Goal: Information Seeking & Learning: Learn about a topic

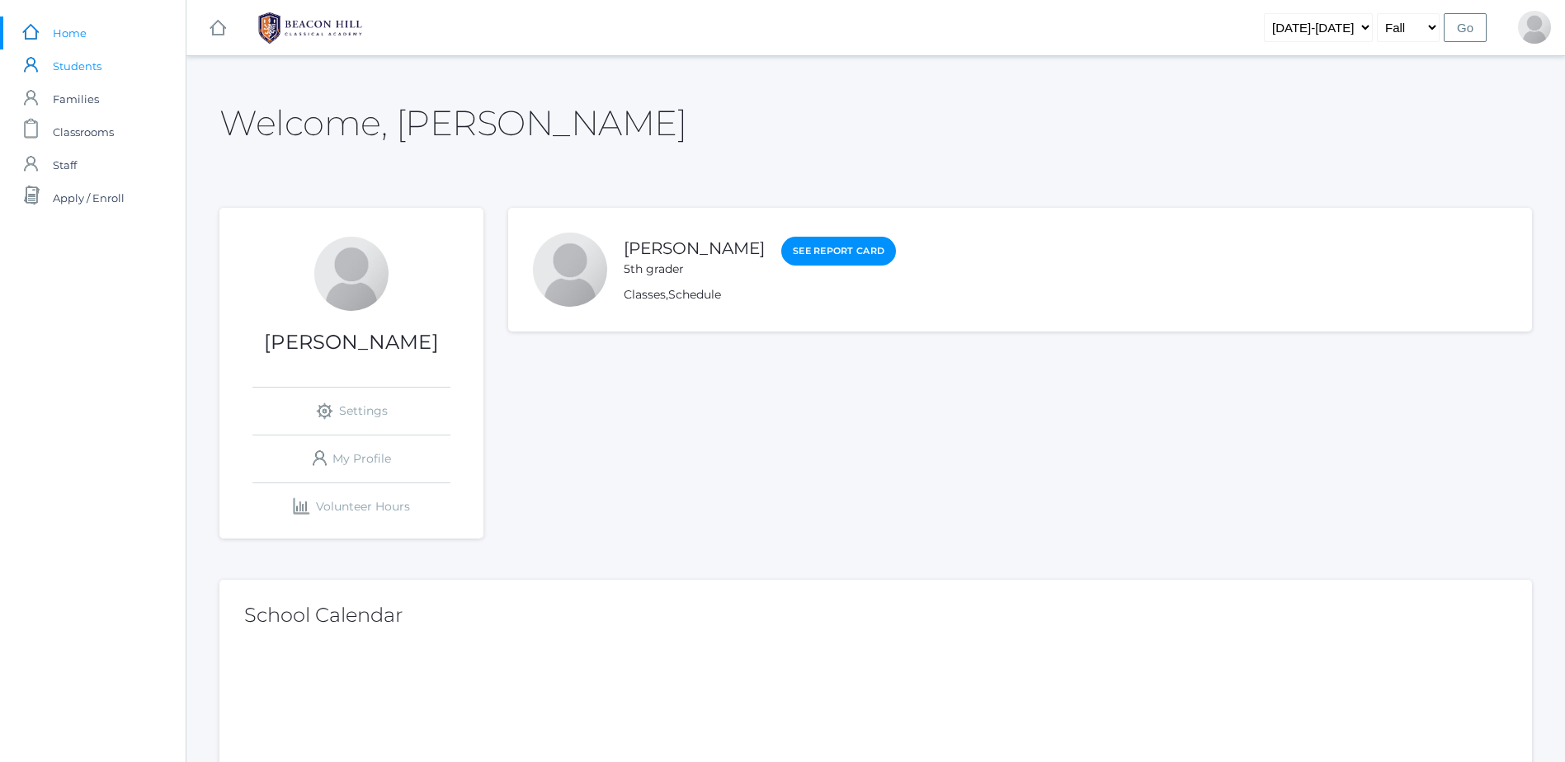
click at [117, 68] on link "icons/user/plain Created with Sketch. Students" at bounding box center [93, 66] width 186 height 33
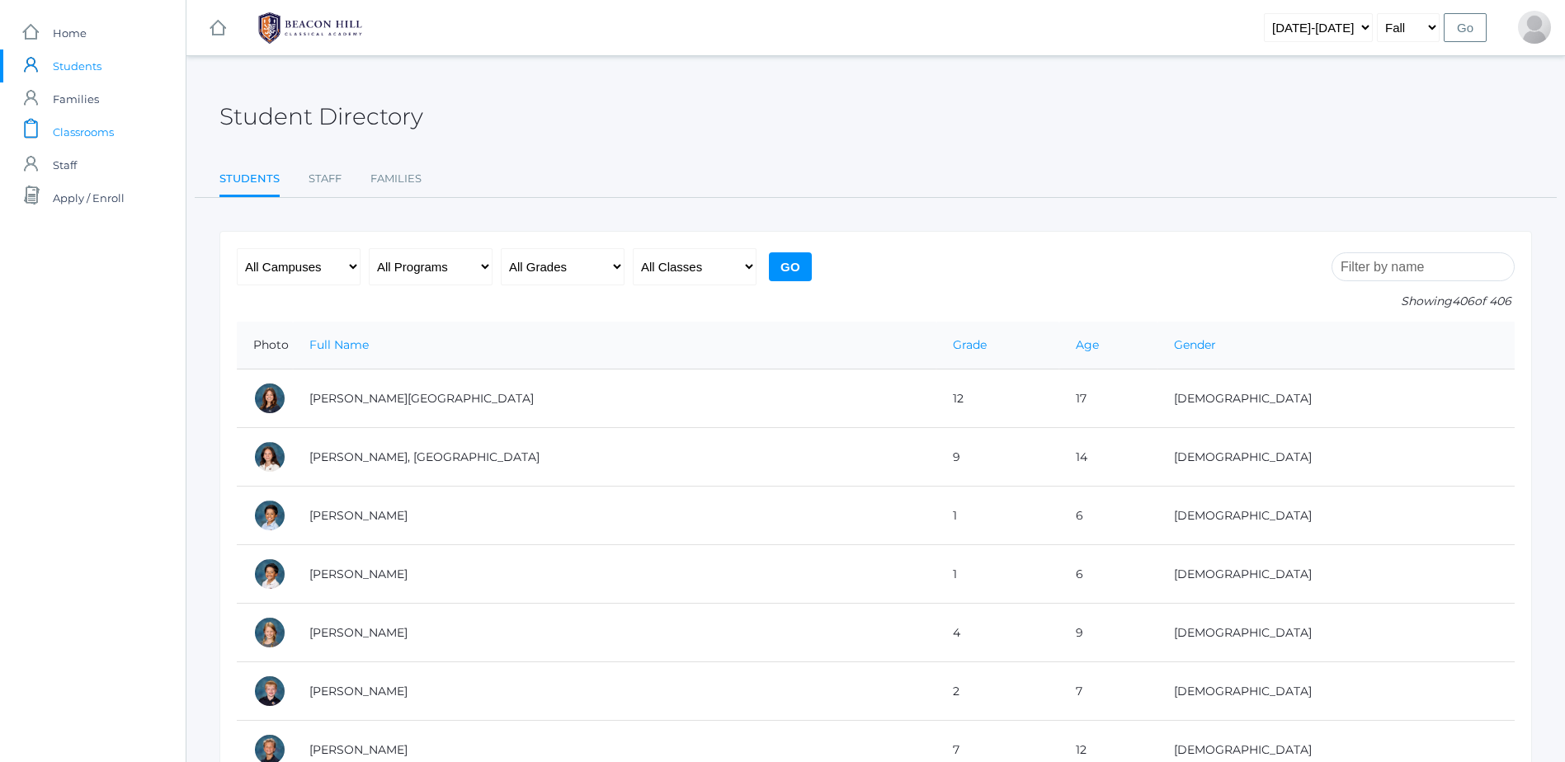
click at [111, 123] on span "Classrooms" at bounding box center [83, 132] width 61 height 33
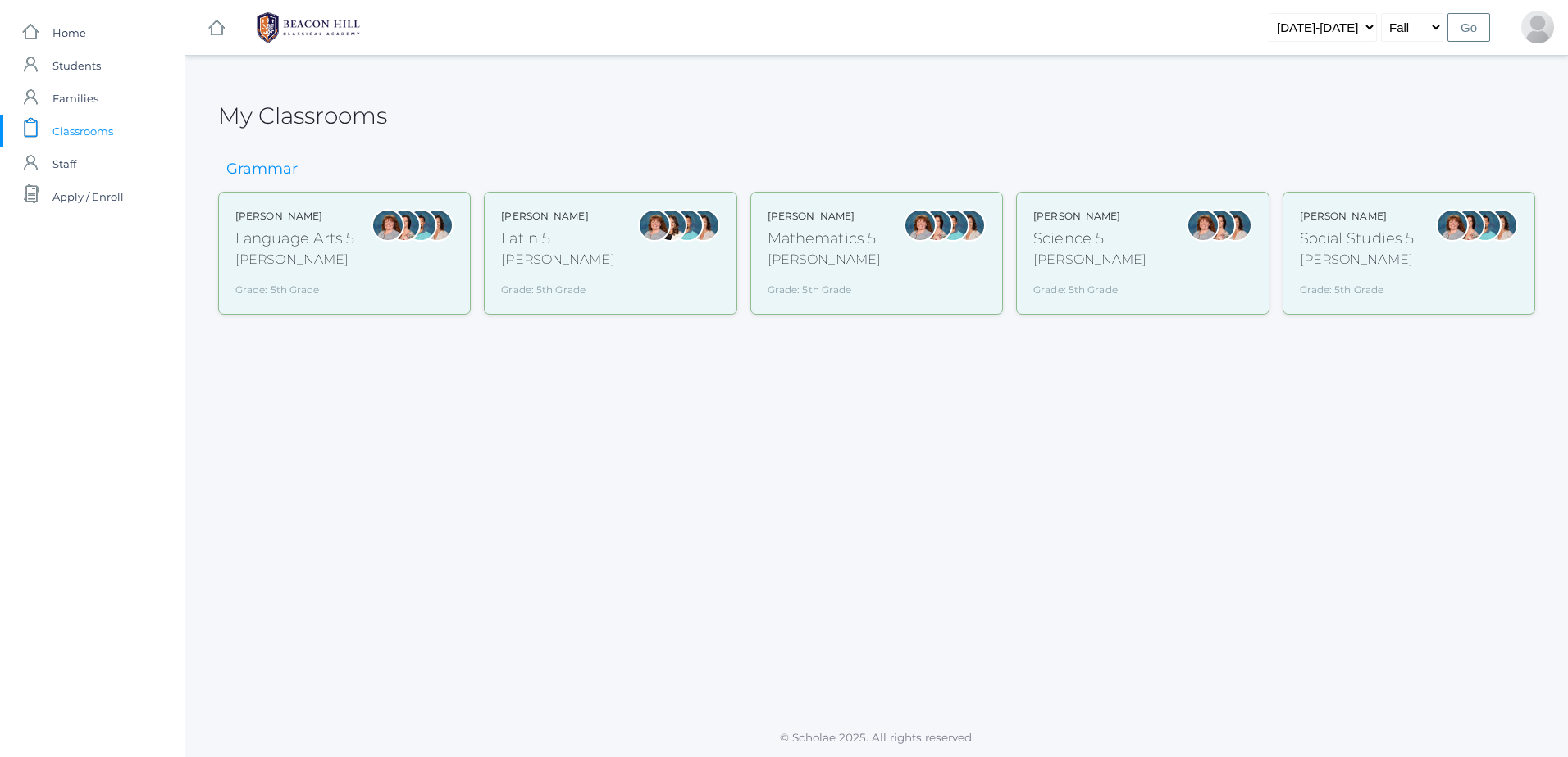
click at [885, 241] on div "Sarah Bence Mathematics 5 Bence Grade: 5th Grade 05MATH" at bounding box center [875, 252] width 218 height 88
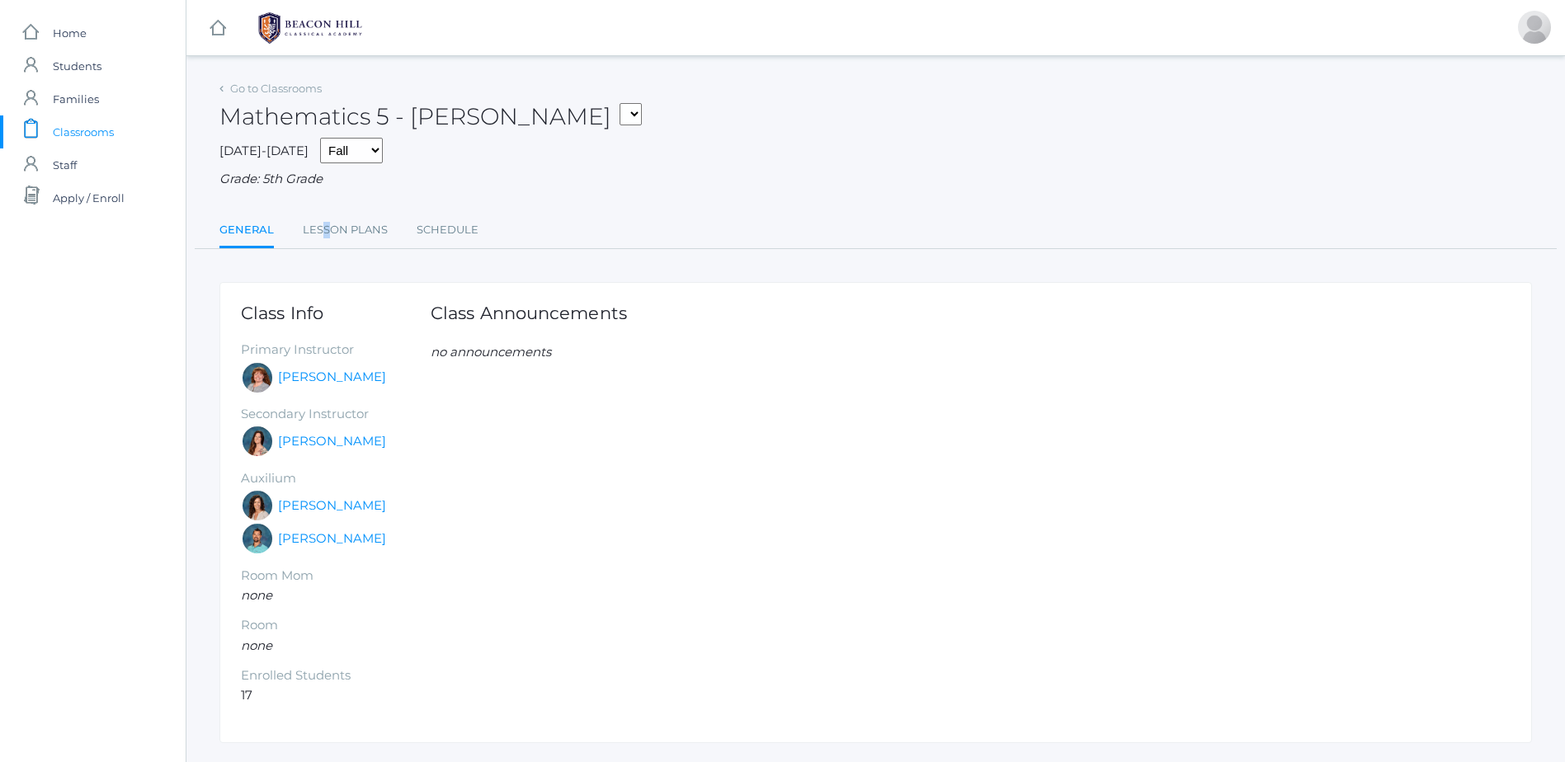
click at [324, 211] on div "Go to Classrooms Mathematics 5 - [PERSON_NAME] Language Arts 5 - [PERSON_NAME] …" at bounding box center [875, 163] width 1313 height 172
drag, startPoint x: 324, startPoint y: 211, endPoint x: 320, endPoint y: 238, distance: 27.5
click at [320, 238] on link "Lesson Plans" at bounding box center [345, 230] width 85 height 33
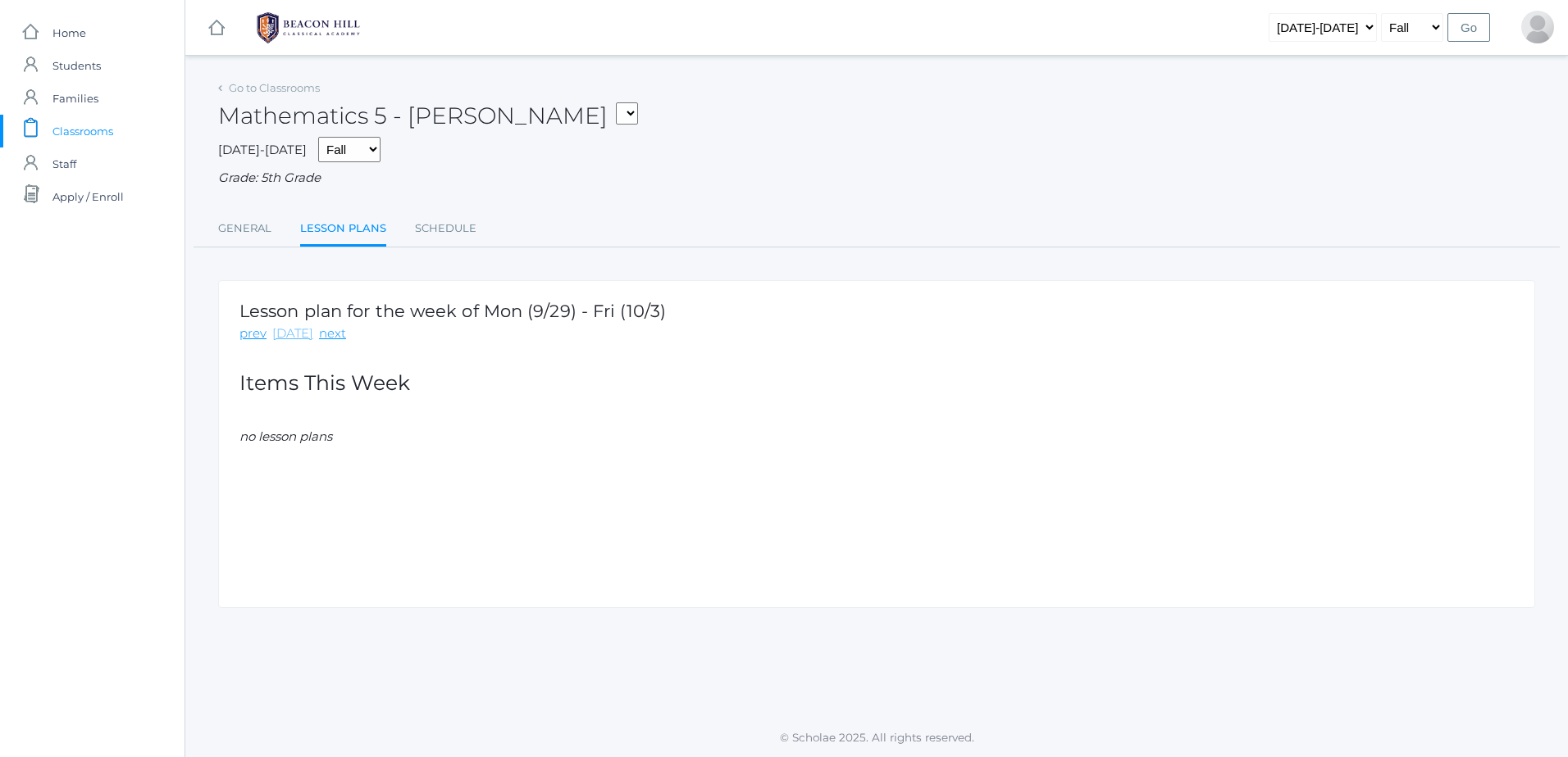
click at [302, 344] on link "[DATE]" at bounding box center [292, 334] width 41 height 19
click at [315, 354] on div "Lesson plan for the week of Mon (9/29) - Fri (10/3) prev [DATE] next Items This…" at bounding box center [875, 444] width 1317 height 328
click at [257, 344] on link "prev" at bounding box center [252, 334] width 27 height 19
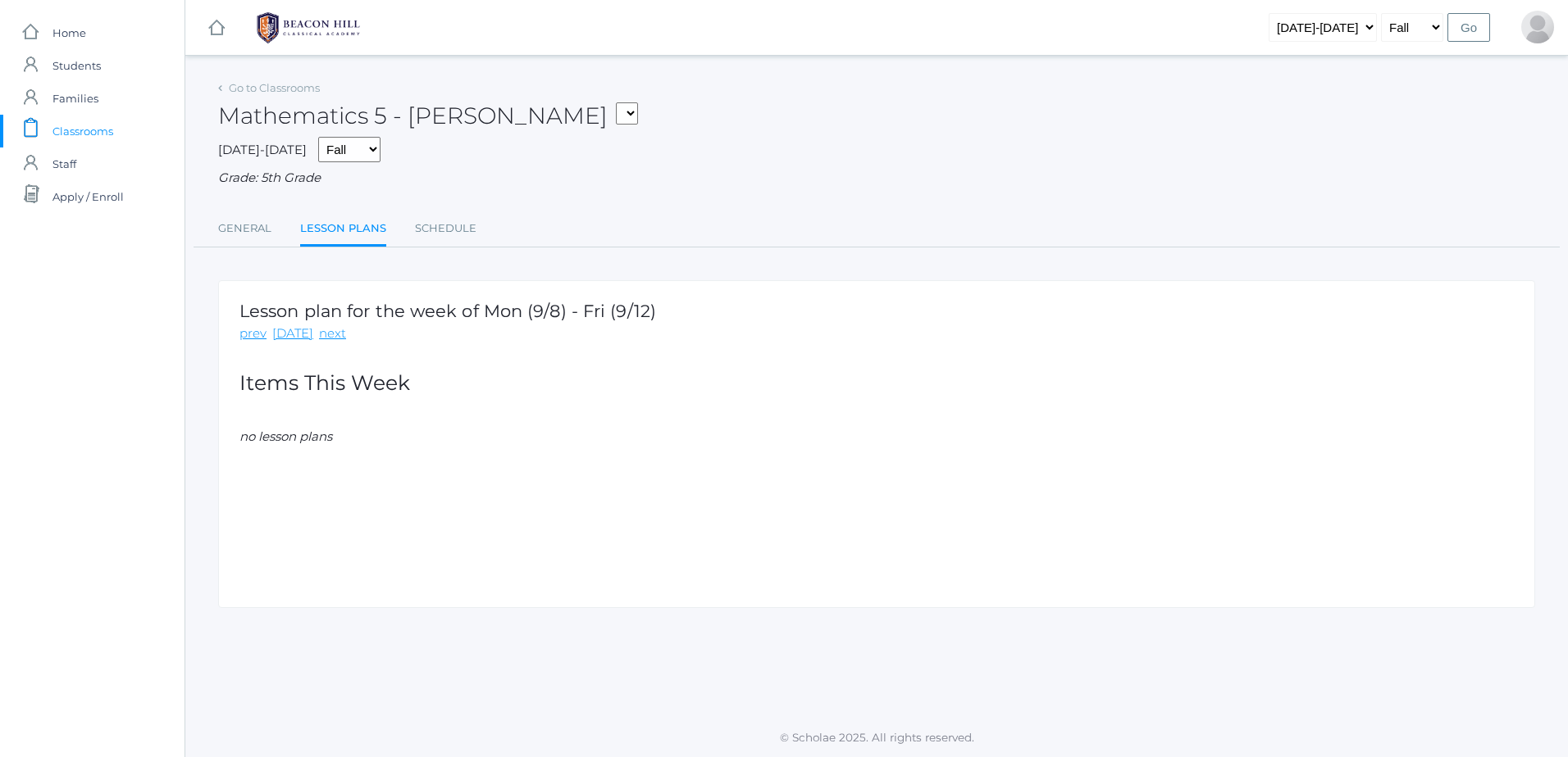
click at [257, 344] on link "prev" at bounding box center [252, 334] width 27 height 19
click at [264, 324] on div "Lesson plan for the week of Mon (9/1) - Fri (9/5) prev [DATE] next" at bounding box center [442, 323] width 405 height 42
click at [264, 348] on div "Lesson plan for the week of Mon (9/1) - Fri (9/5) prev [DATE] next Items This W…" at bounding box center [875, 444] width 1317 height 328
click at [285, 317] on h1 "Lesson plan for the week of Mon (9/1) - Fri (9/5)" at bounding box center [442, 311] width 405 height 19
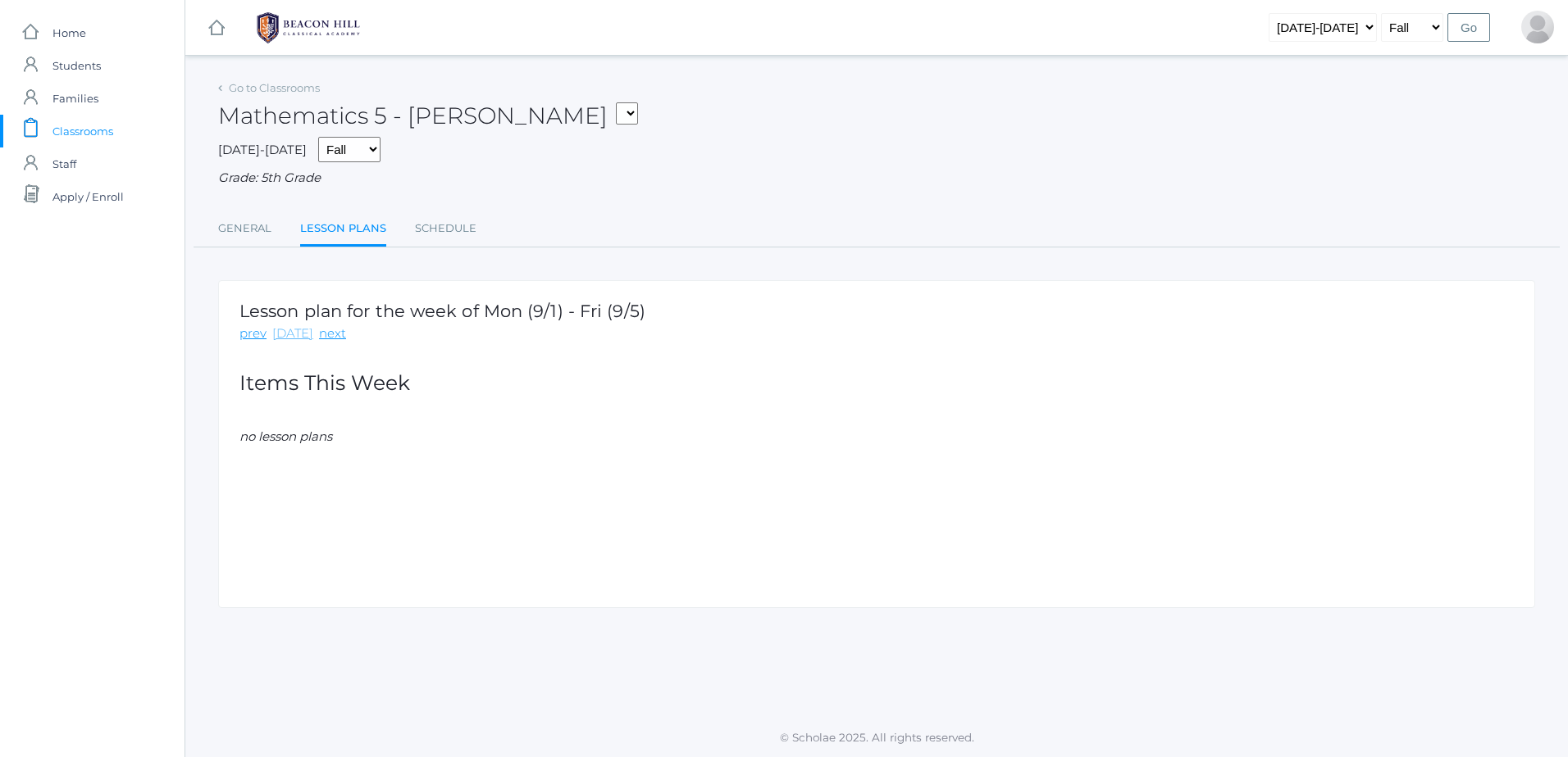
click at [284, 331] on link "[DATE]" at bounding box center [292, 334] width 41 height 19
click at [63, 135] on span "Classrooms" at bounding box center [82, 131] width 61 height 33
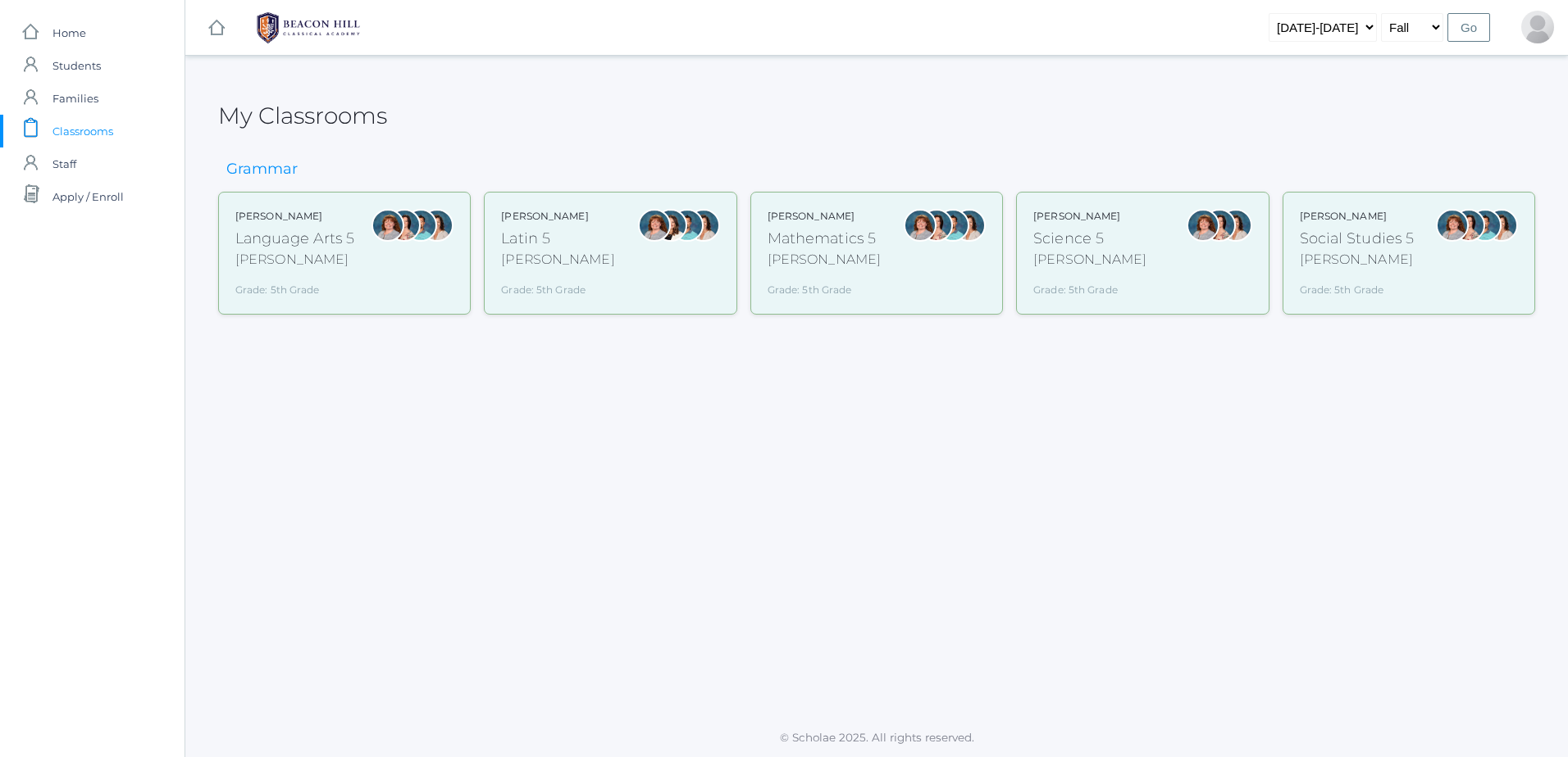
click at [298, 264] on div "[PERSON_NAME]" at bounding box center [295, 260] width 119 height 20
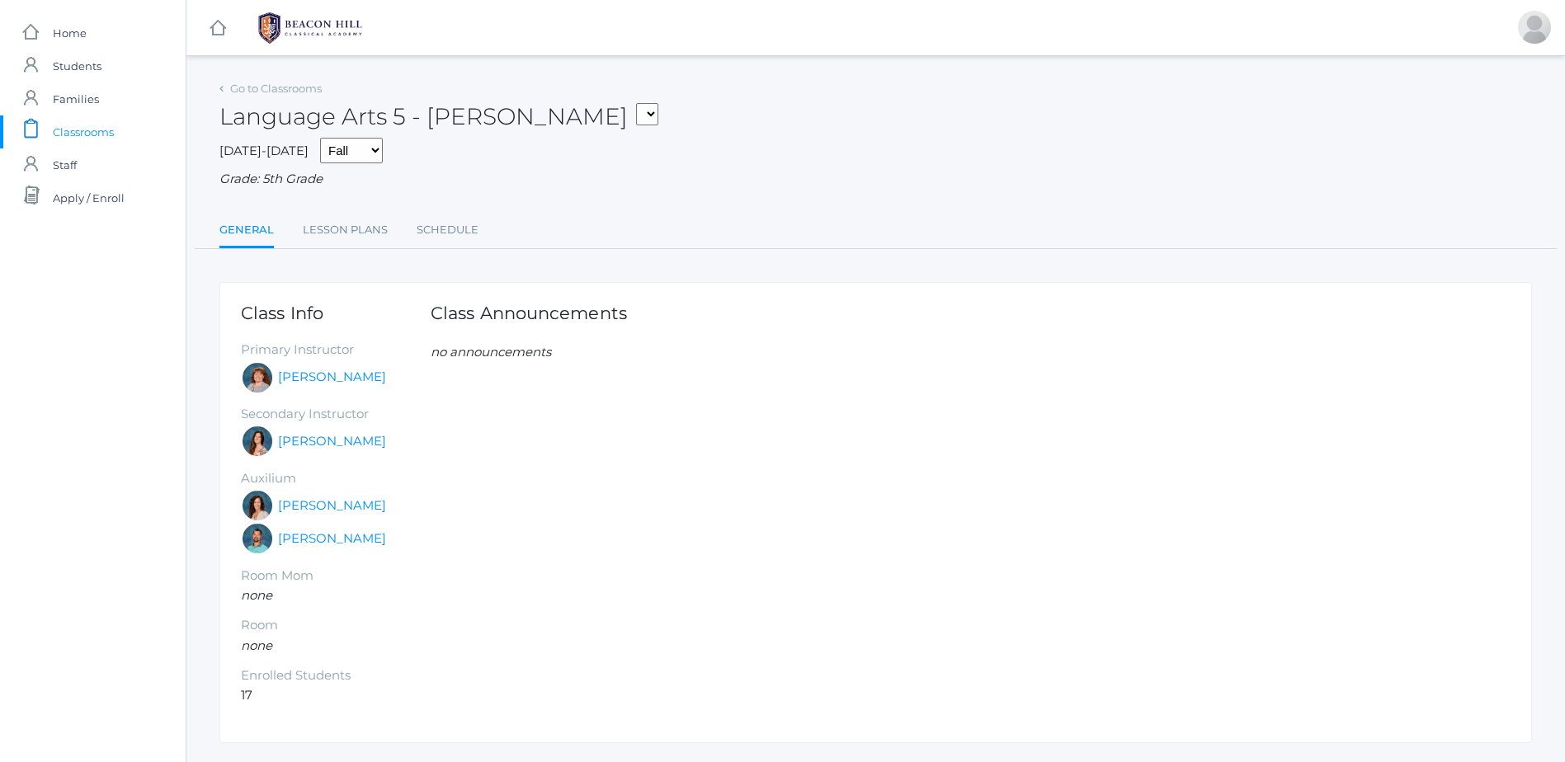
click at [346, 214] on div "Go to Classrooms Language Arts 5 - [PERSON_NAME] Language Arts 5 - [PERSON_NAME…" at bounding box center [875, 163] width 1313 height 172
click at [352, 225] on link "Lesson Plans" at bounding box center [345, 230] width 85 height 33
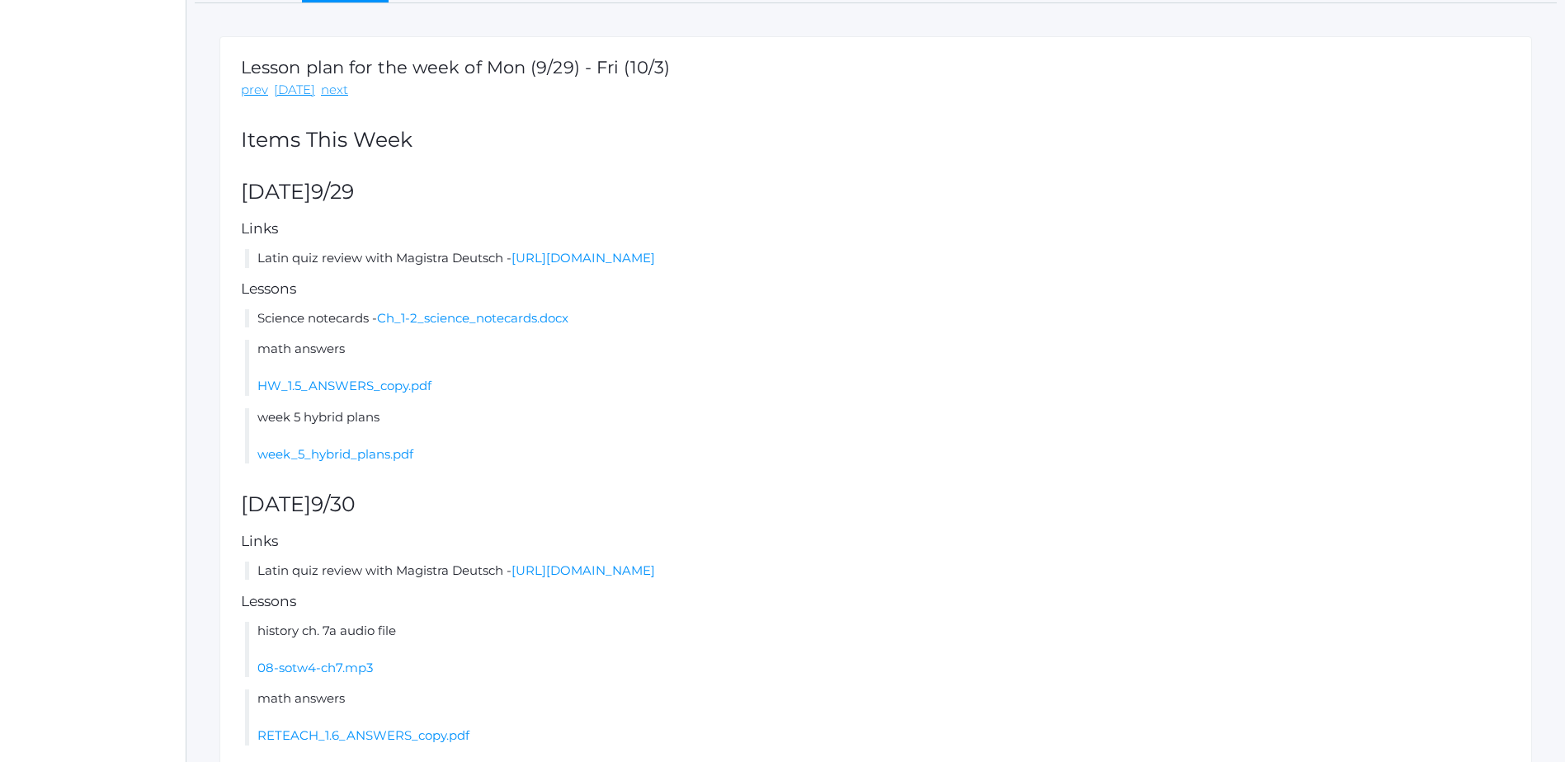
scroll to position [248, 0]
click at [409, 319] on link "Ch_1-2_science_notecards.docx" at bounding box center [472, 317] width 191 height 16
click at [284, 460] on link "week_5_hybrid_plans.pdf" at bounding box center [335, 453] width 156 height 16
